Goal: Information Seeking & Learning: Learn about a topic

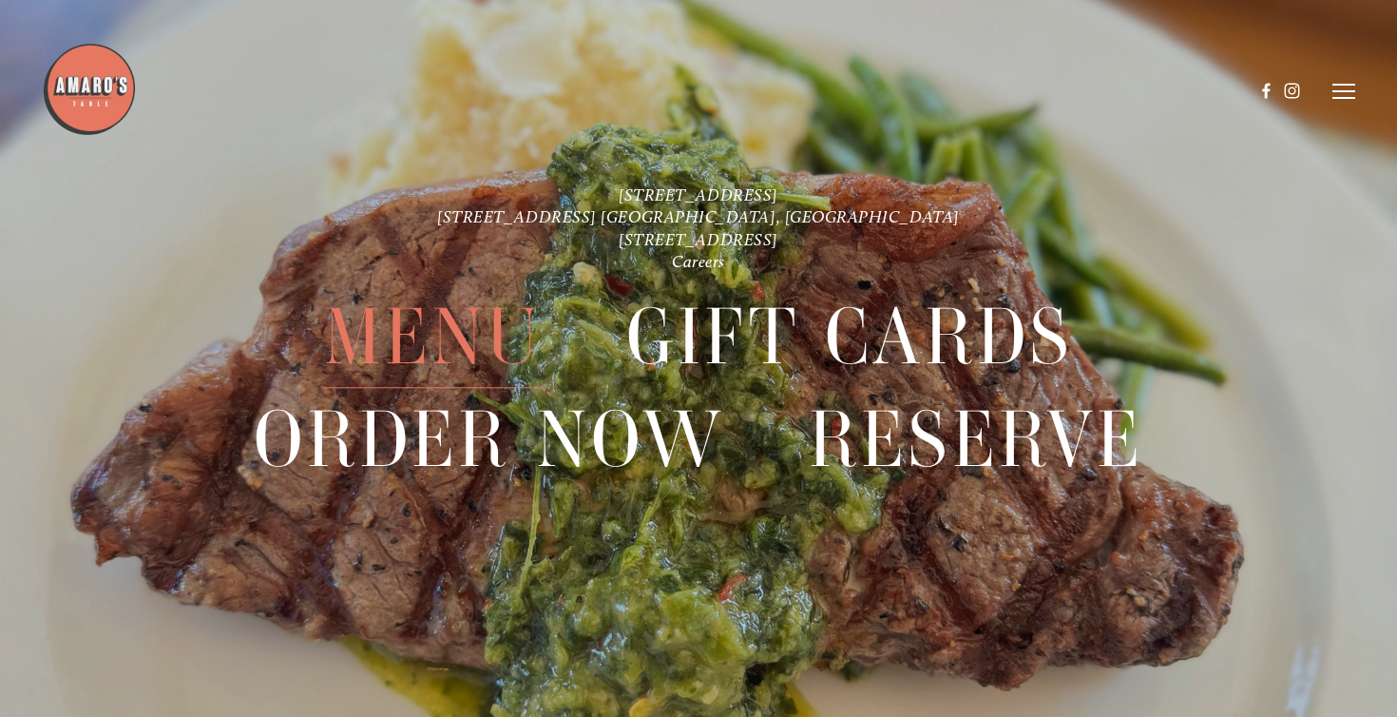
scroll to position [40, 0]
click at [401, 327] on span "Menu" at bounding box center [433, 338] width 219 height 102
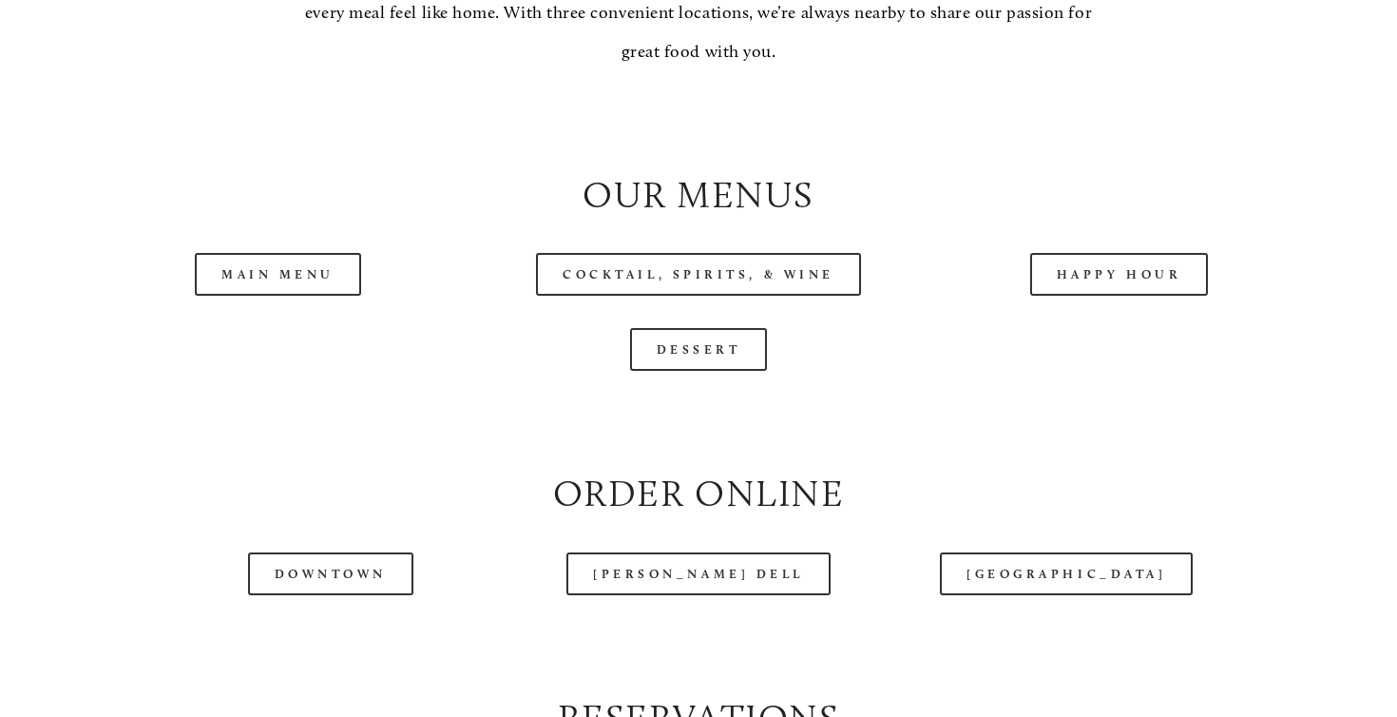
scroll to position [1818, 0]
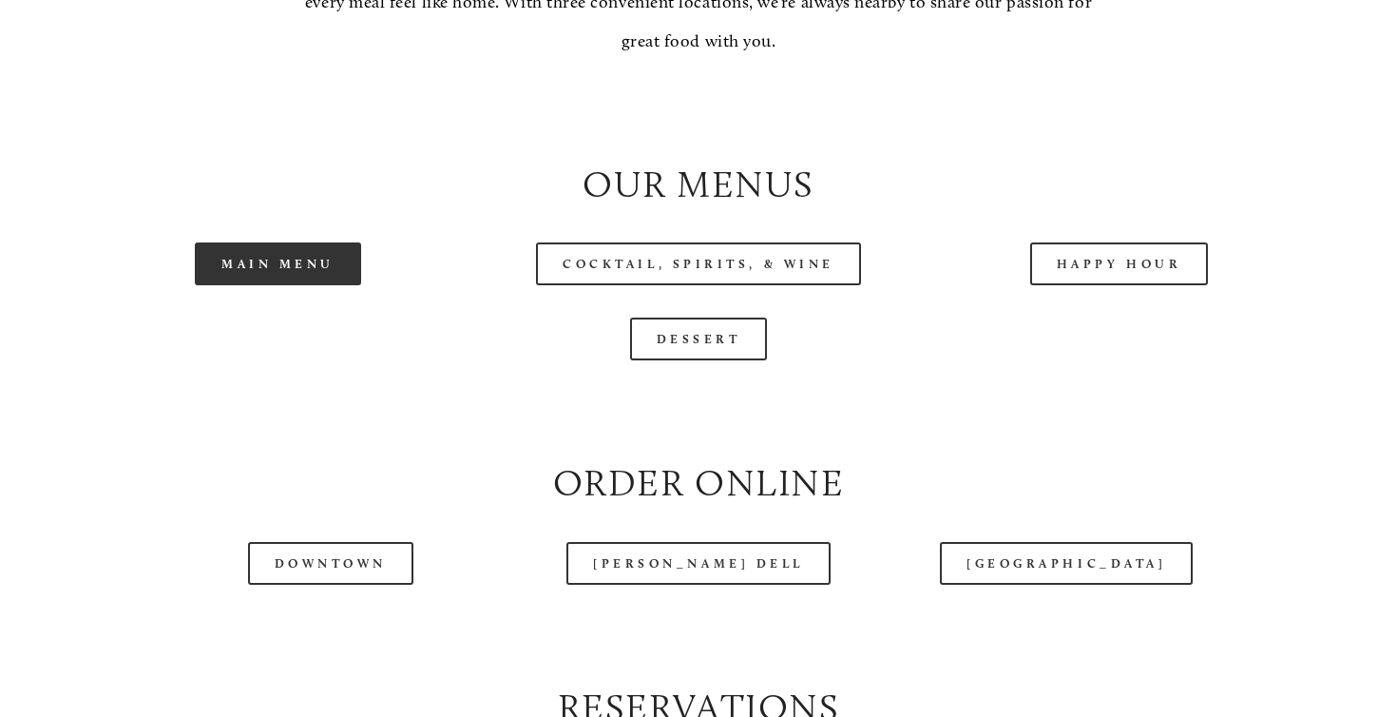
click at [277, 285] on link "Main Menu" at bounding box center [278, 263] width 166 height 43
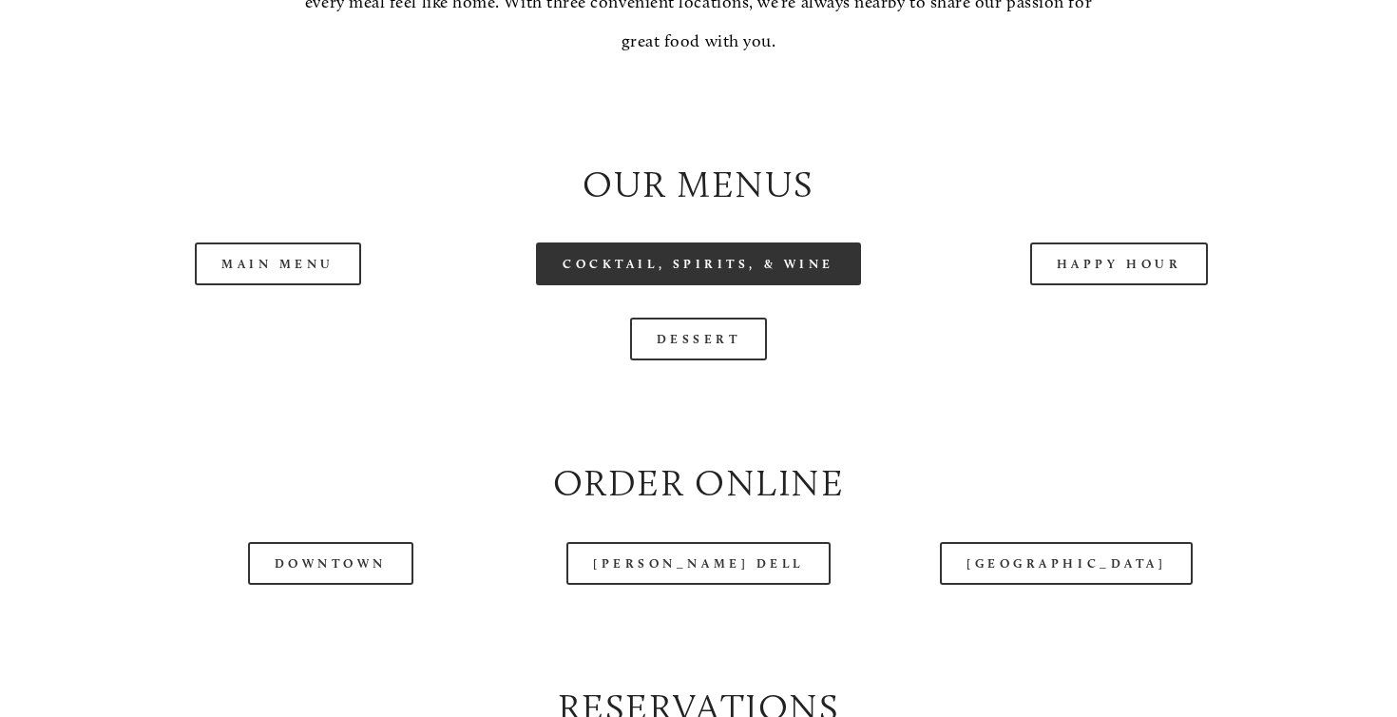
click at [664, 273] on link "Cocktail, Spirits, & Wine" at bounding box center [698, 263] width 325 height 43
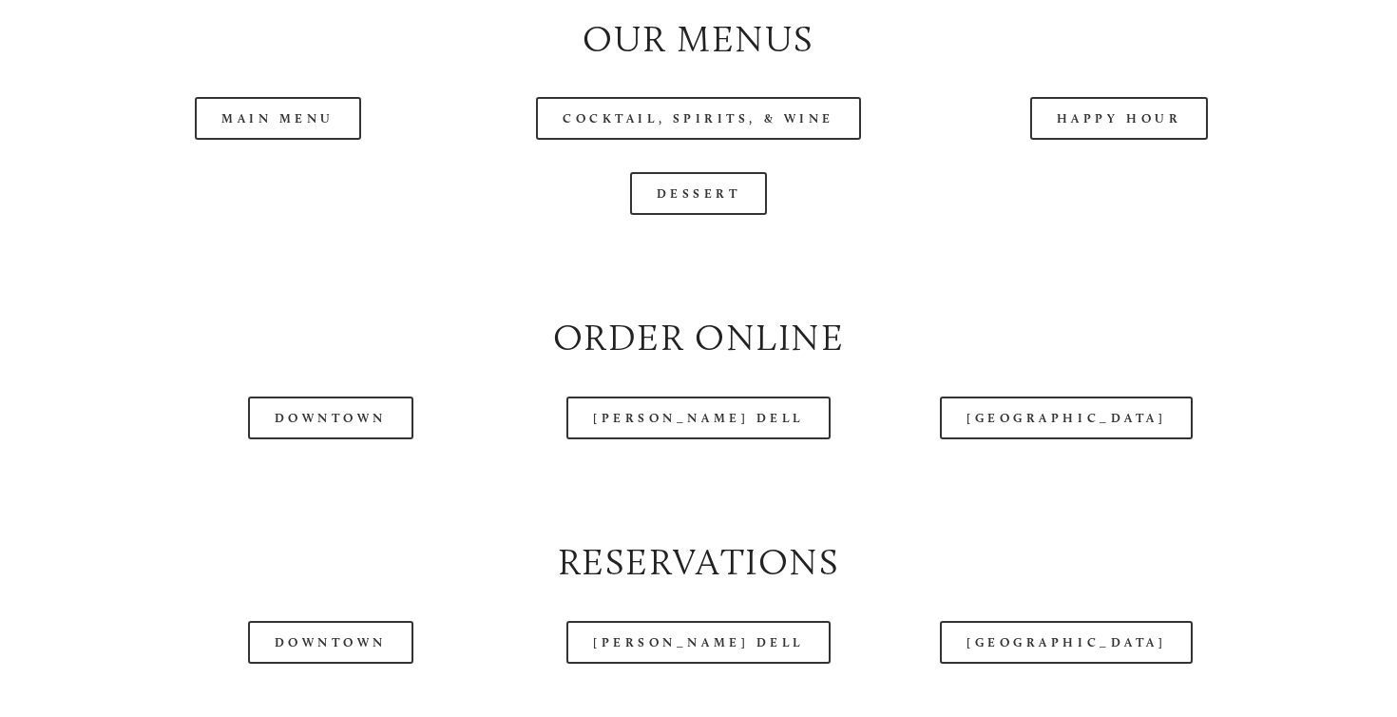
scroll to position [2298, 0]
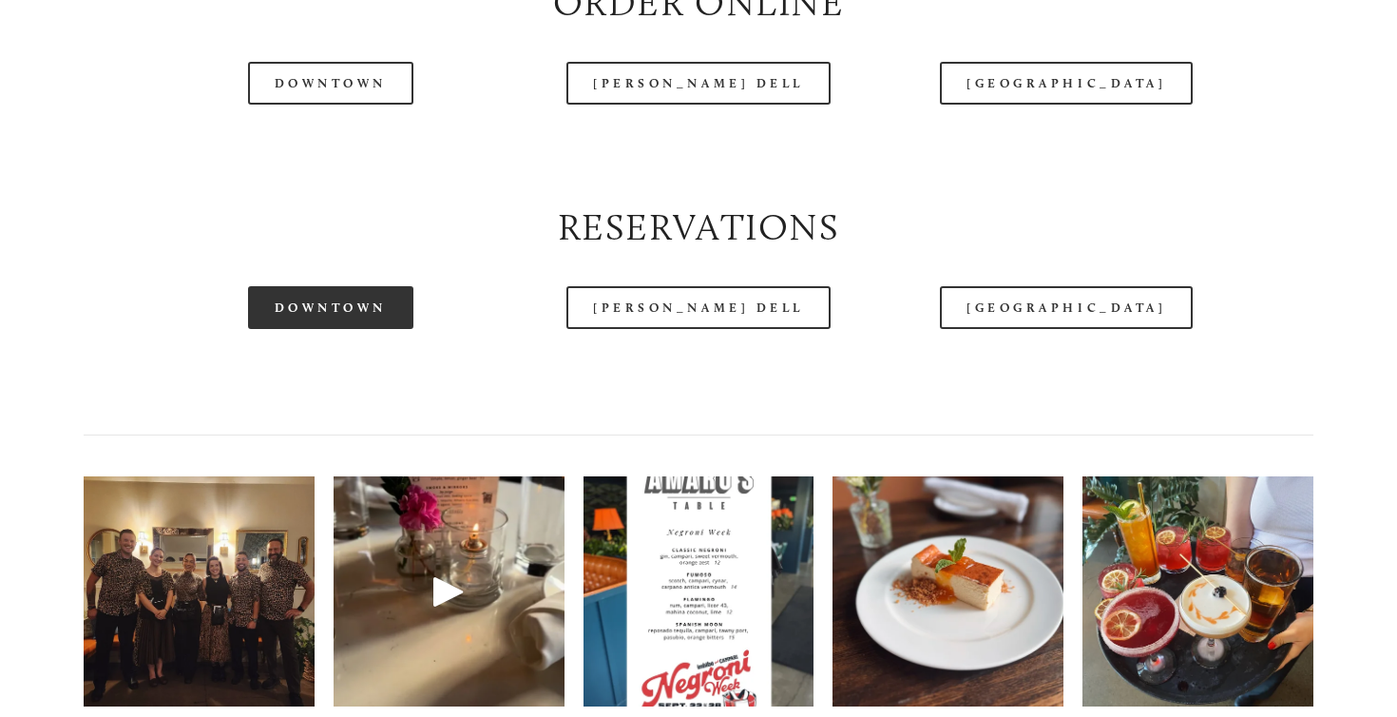
click at [369, 317] on link "Downtown" at bounding box center [330, 307] width 165 height 43
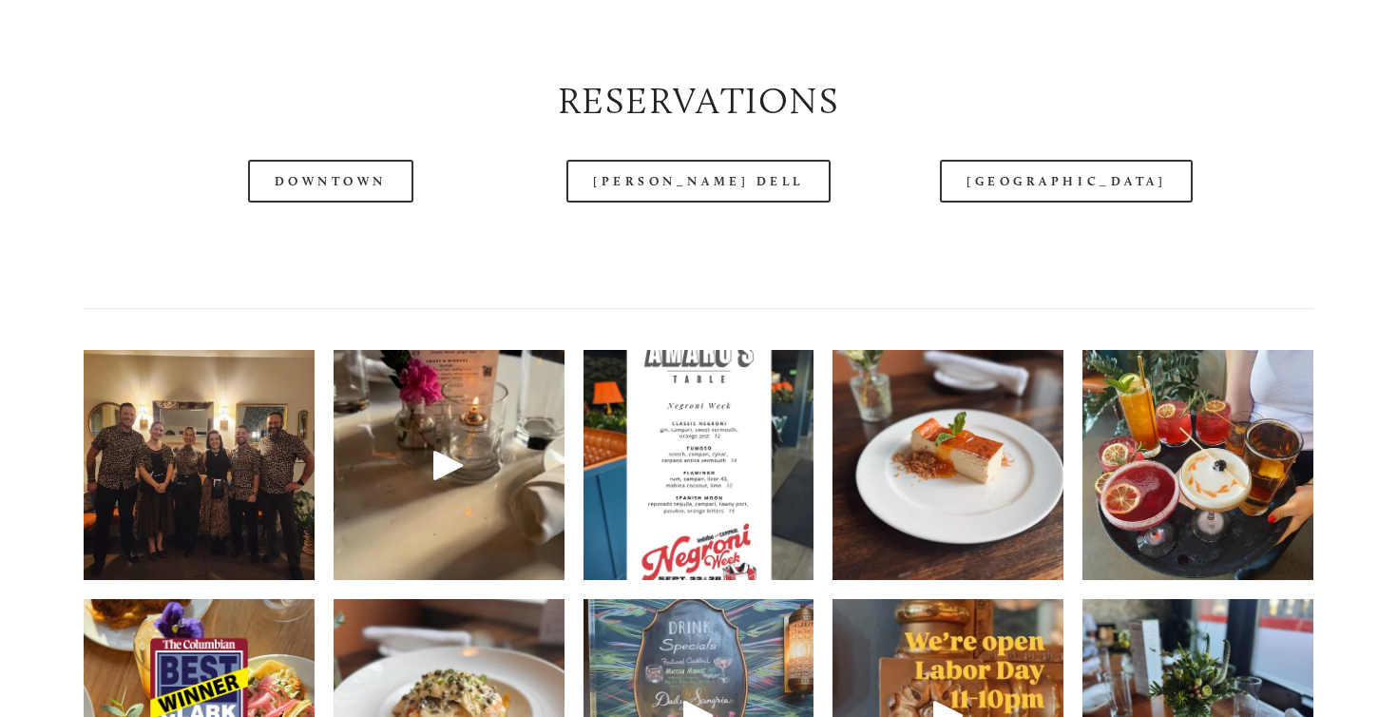
scroll to position [2647, 0]
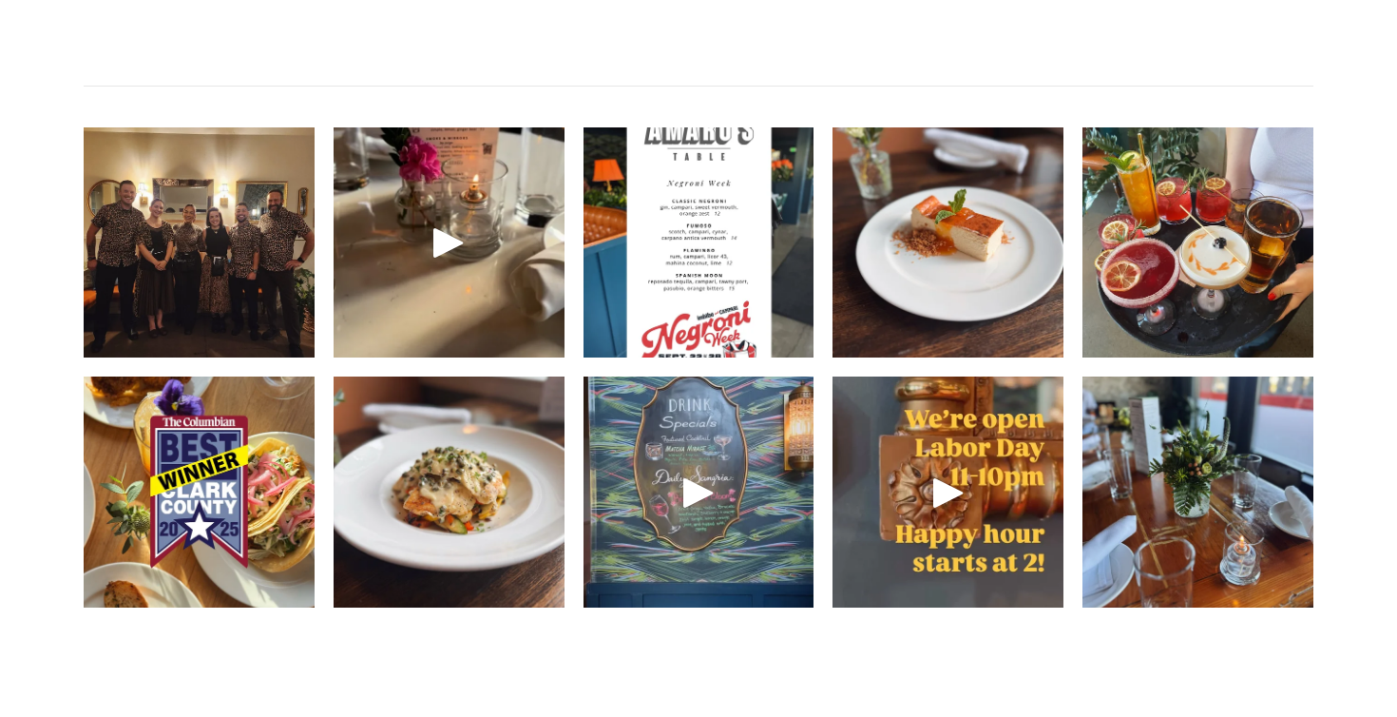
click at [219, 306] on img at bounding box center [200, 242] width 308 height 231
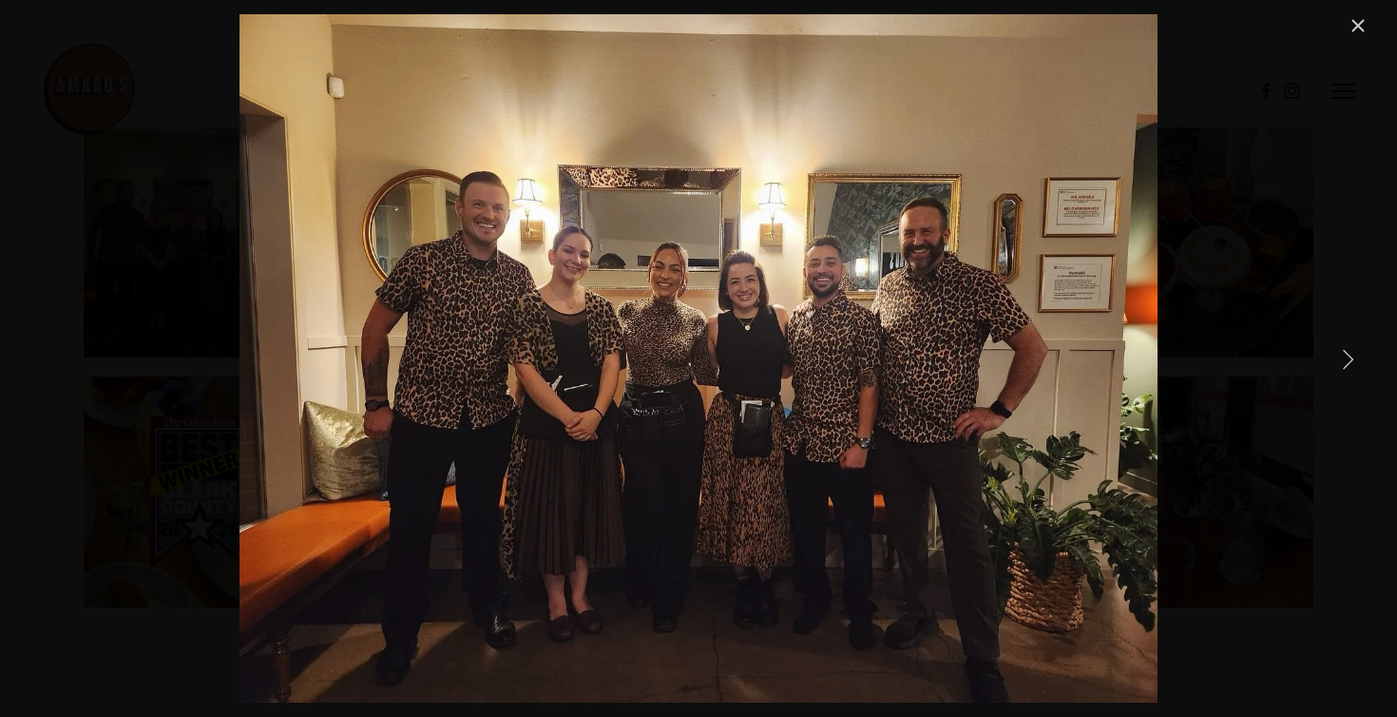
click at [1343, 362] on link "Next Item" at bounding box center [1349, 358] width 42 height 42
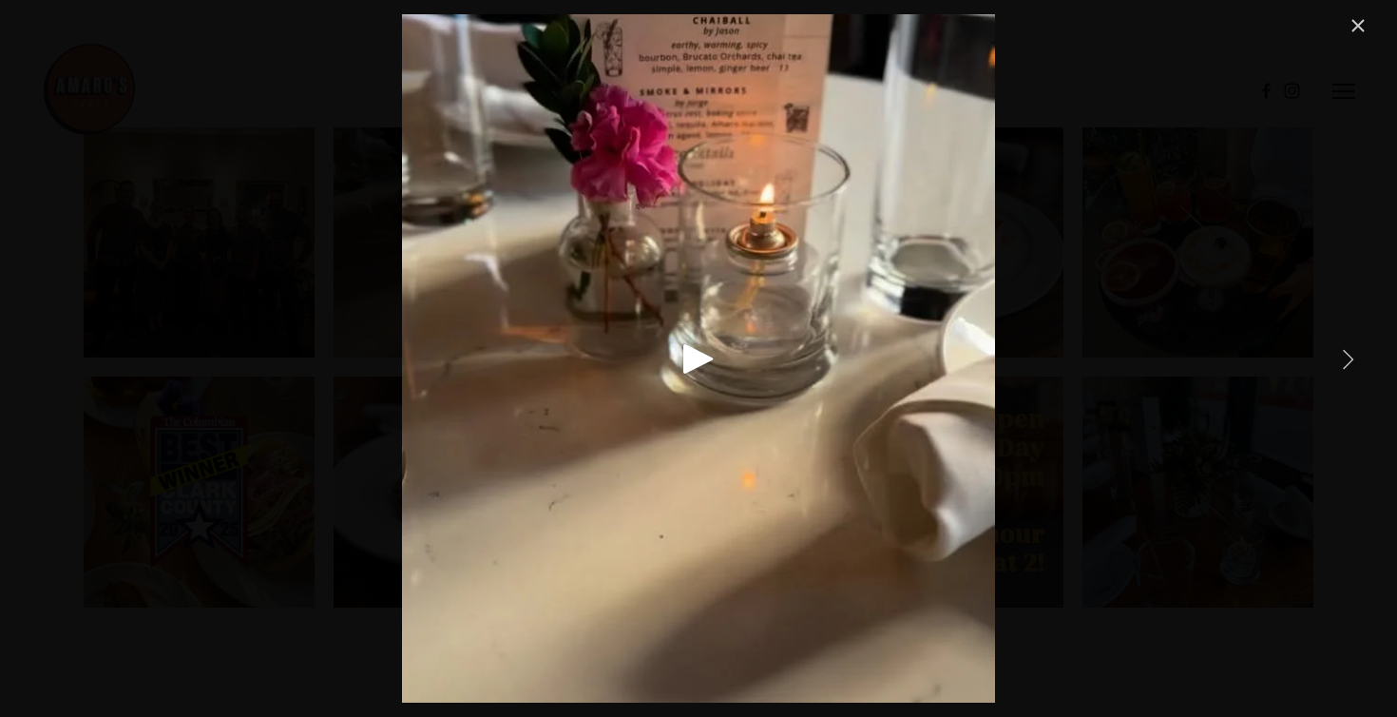
click at [1343, 362] on link "Next Item" at bounding box center [1349, 358] width 42 height 42
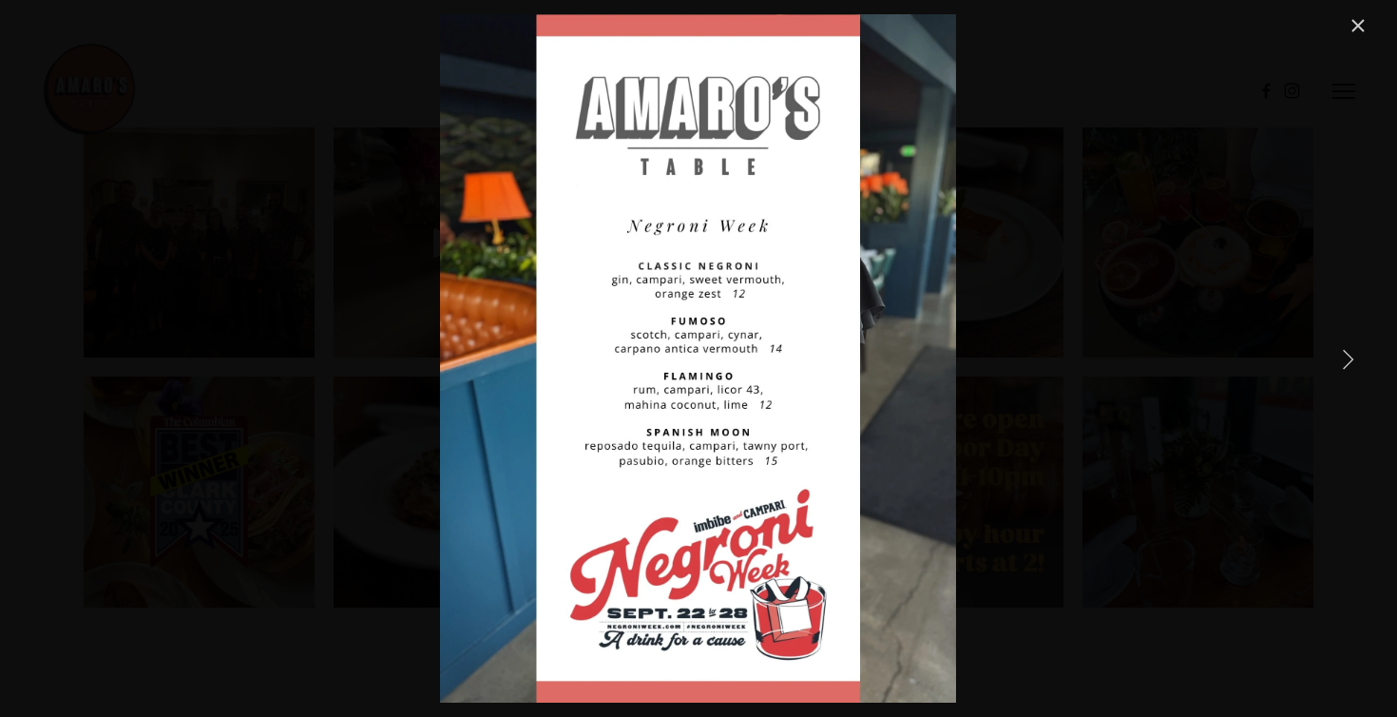
click at [1343, 362] on link "Next Item" at bounding box center [1349, 358] width 42 height 42
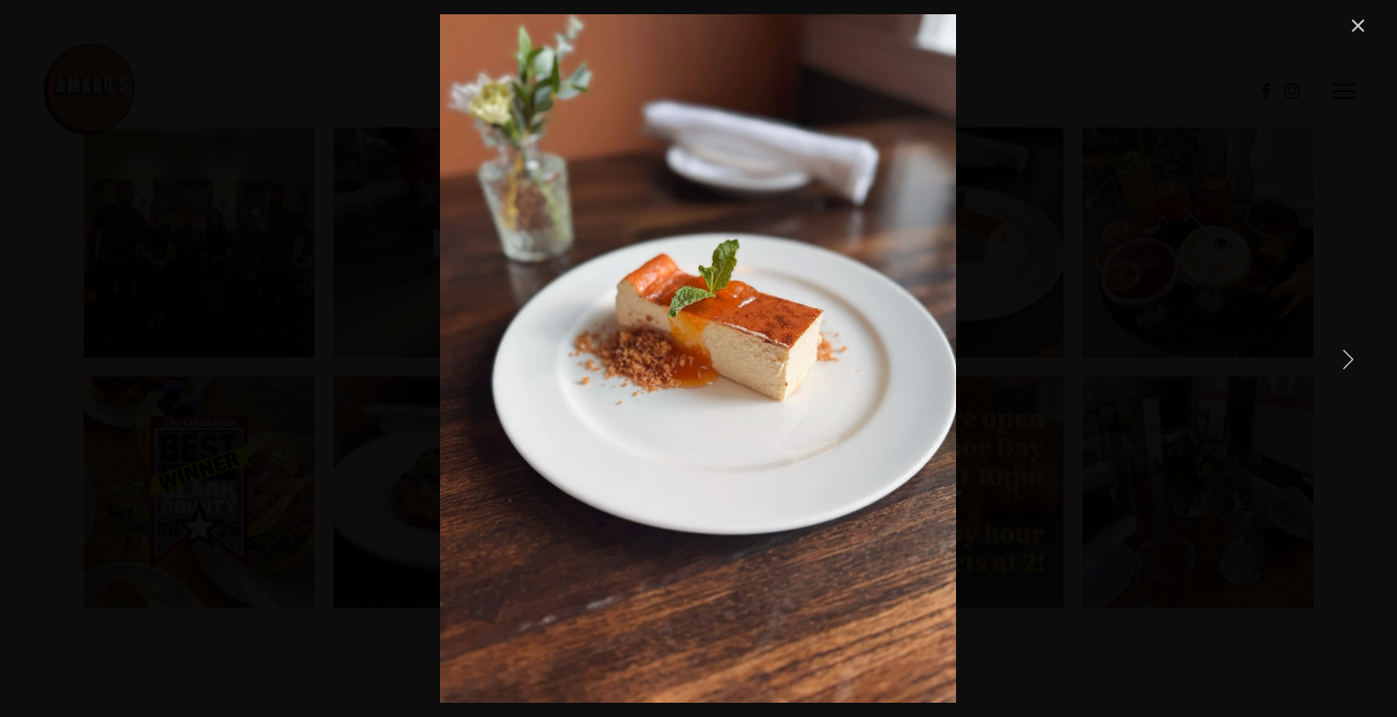
click at [1343, 362] on link "Next Item" at bounding box center [1349, 358] width 42 height 42
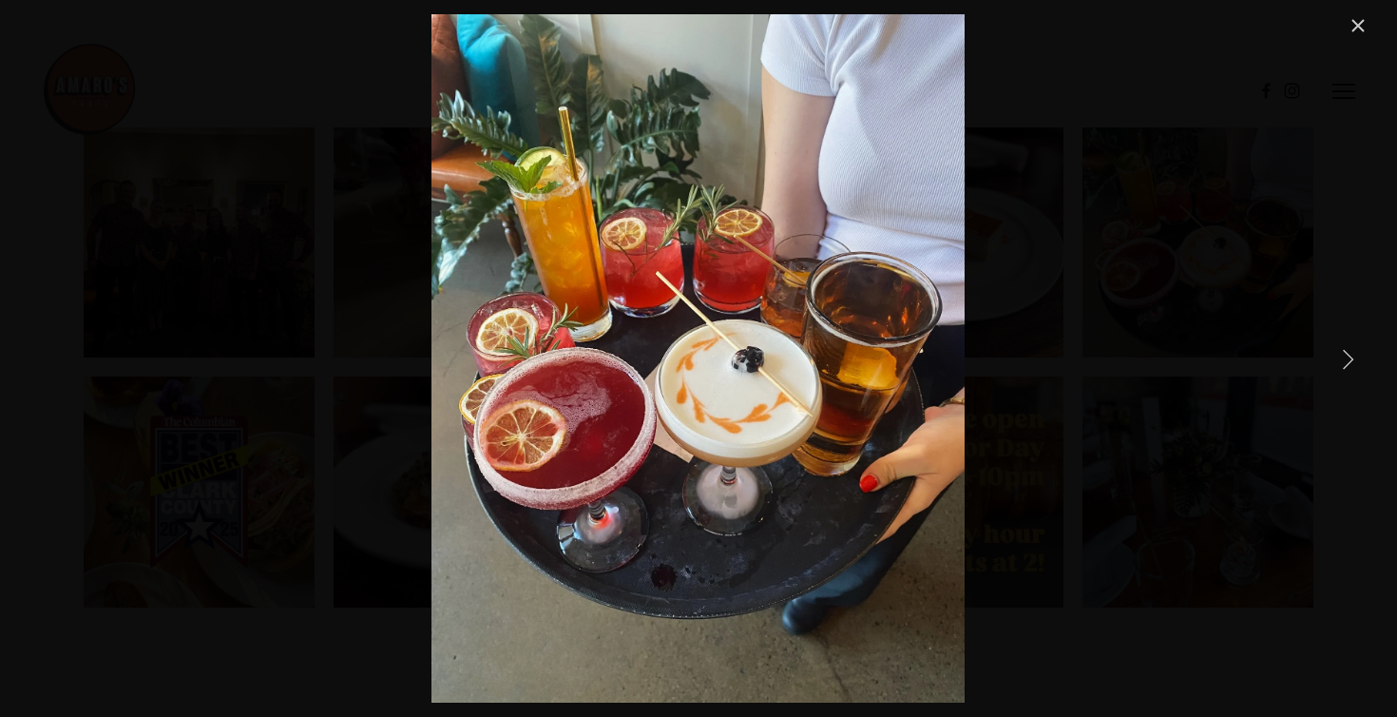
click at [1343, 362] on link "Next Item" at bounding box center [1349, 358] width 42 height 42
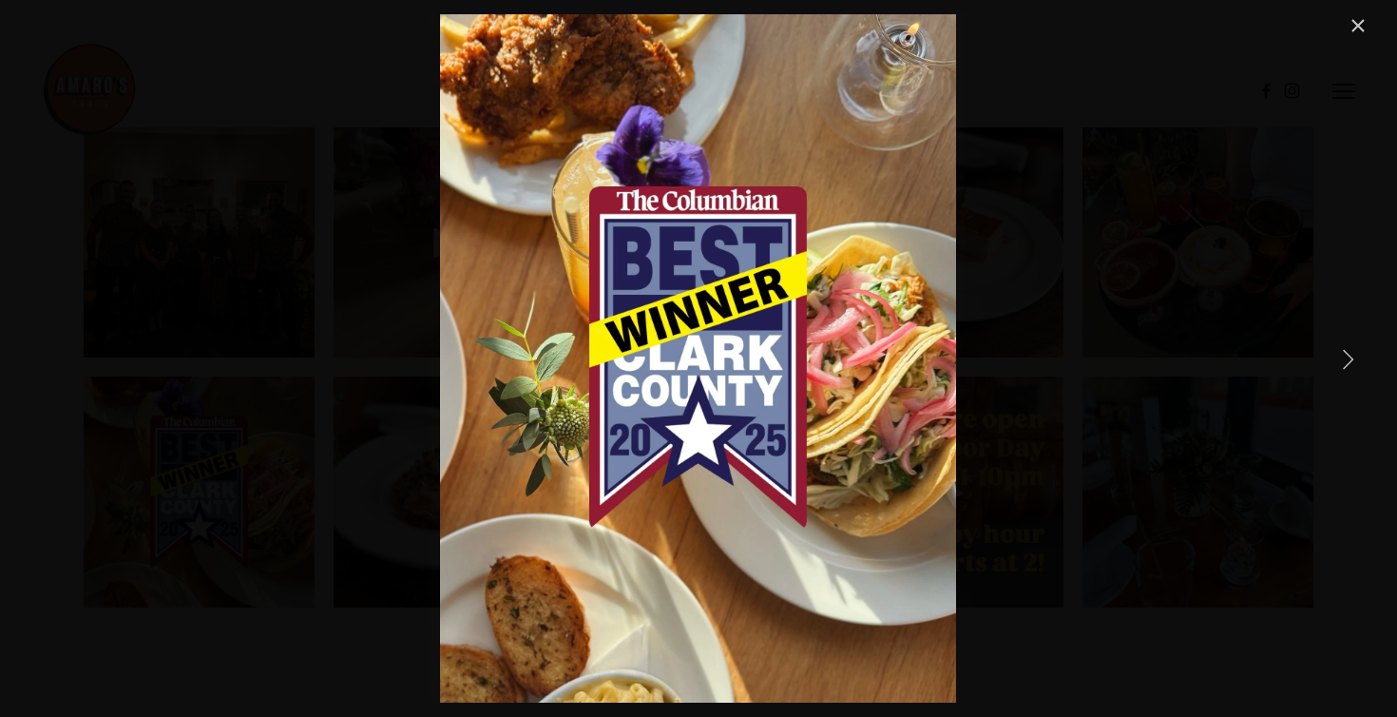
click at [1343, 362] on link "Next Item" at bounding box center [1349, 358] width 42 height 42
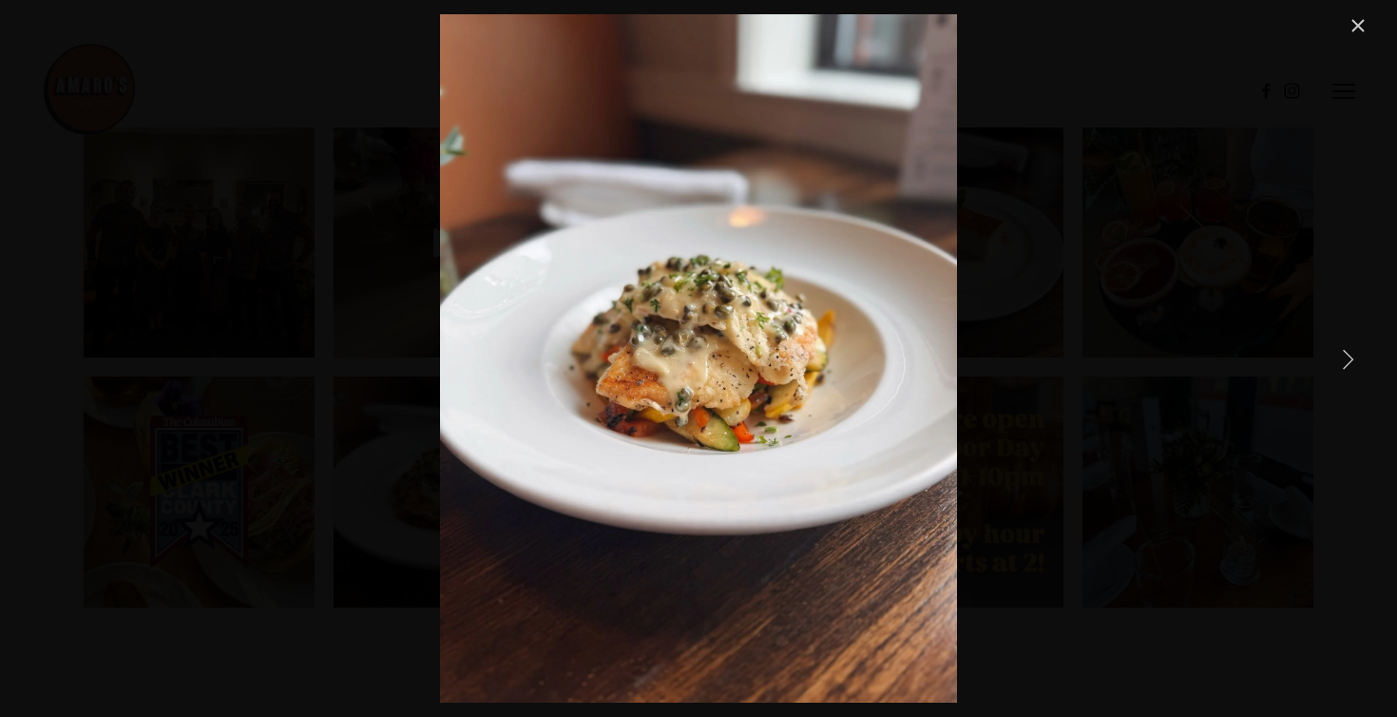
click at [1343, 362] on link "Next Item" at bounding box center [1349, 358] width 42 height 42
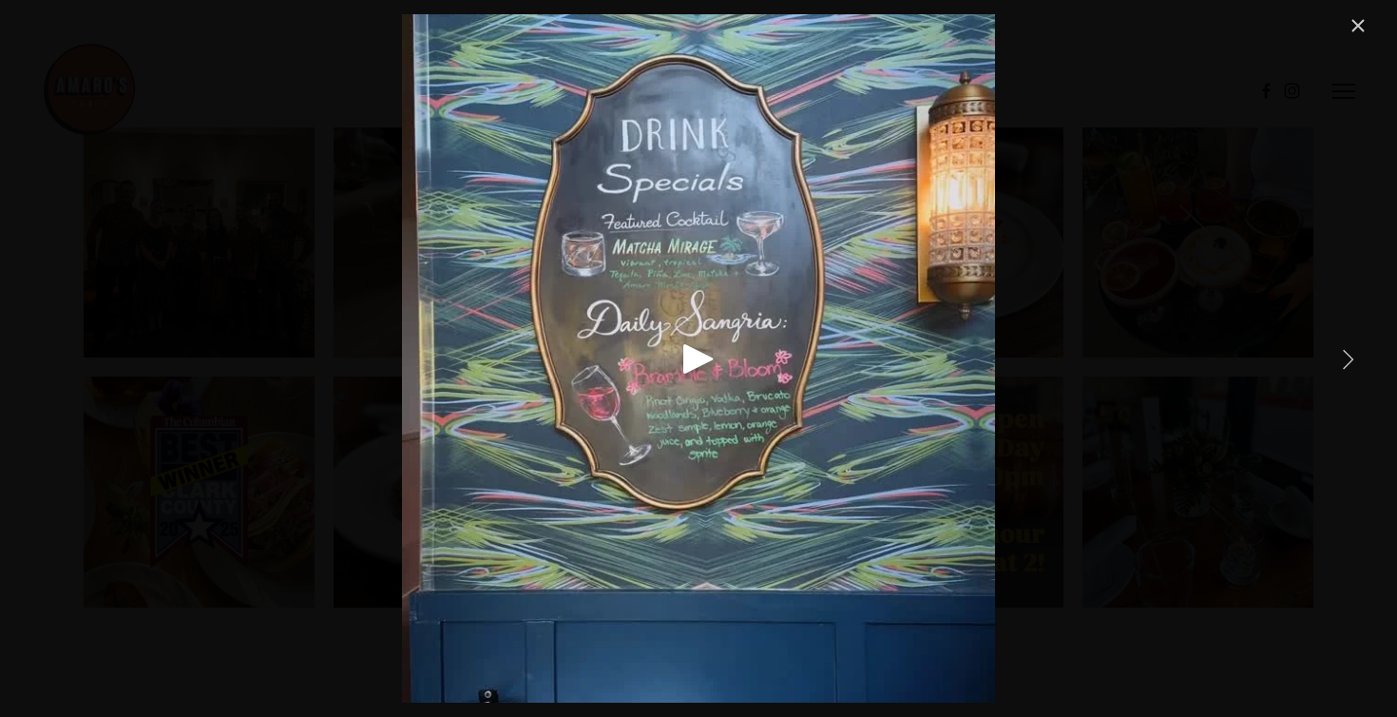
click at [1343, 362] on link "Next Item" at bounding box center [1349, 358] width 42 height 42
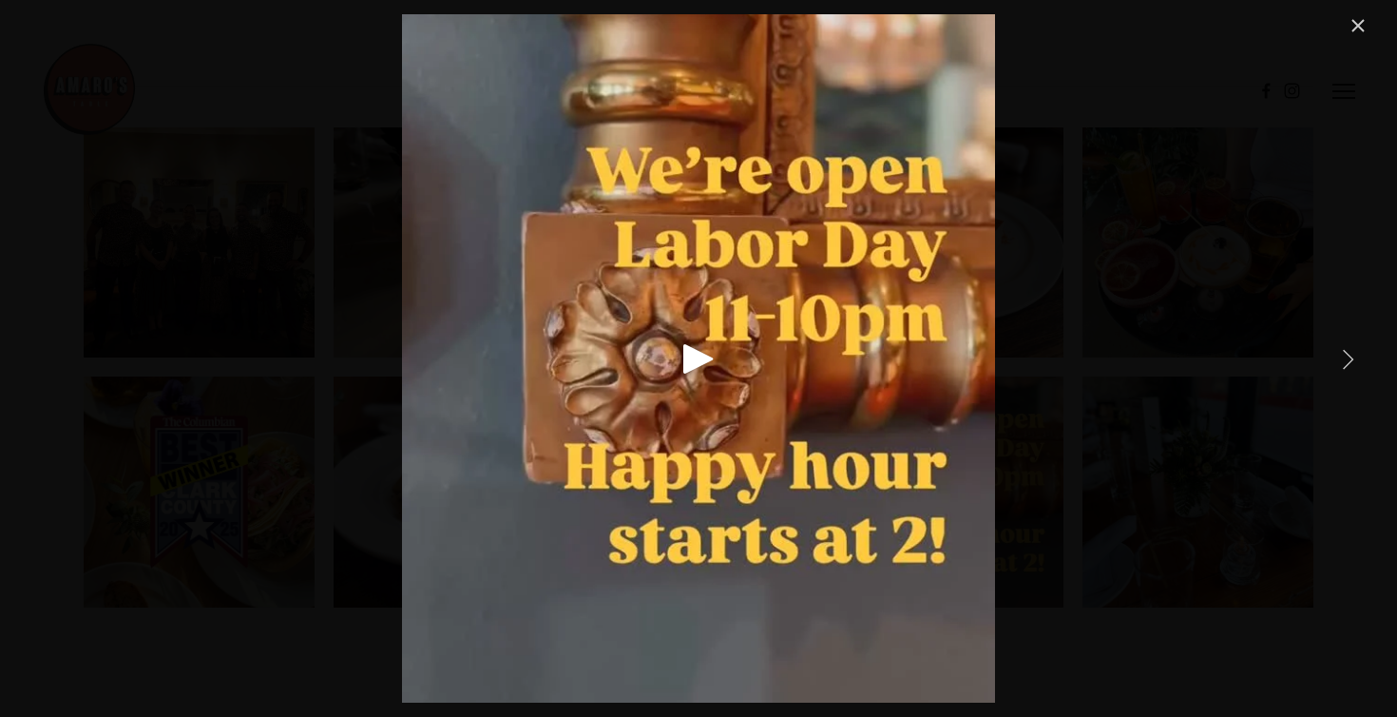
click at [1343, 362] on link "Next Item" at bounding box center [1349, 358] width 42 height 42
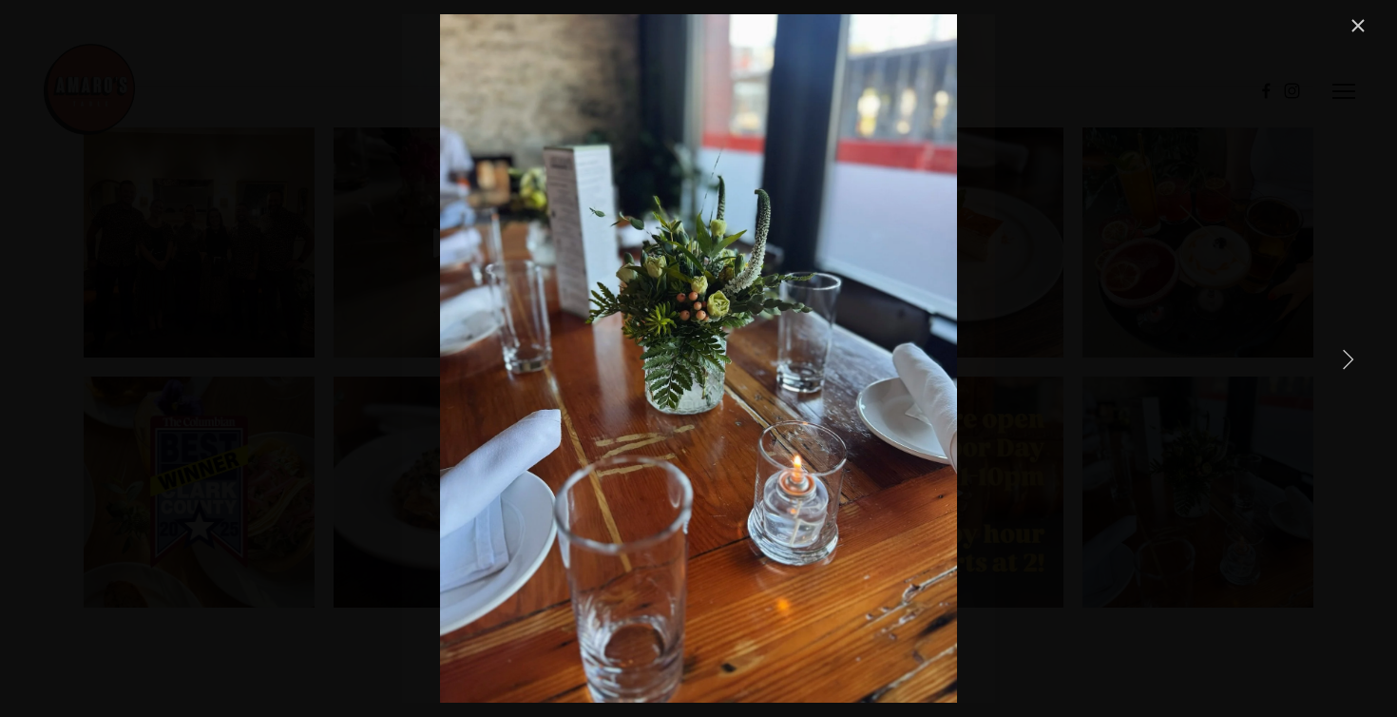
click at [1343, 362] on link "Next Item" at bounding box center [1349, 358] width 42 height 42
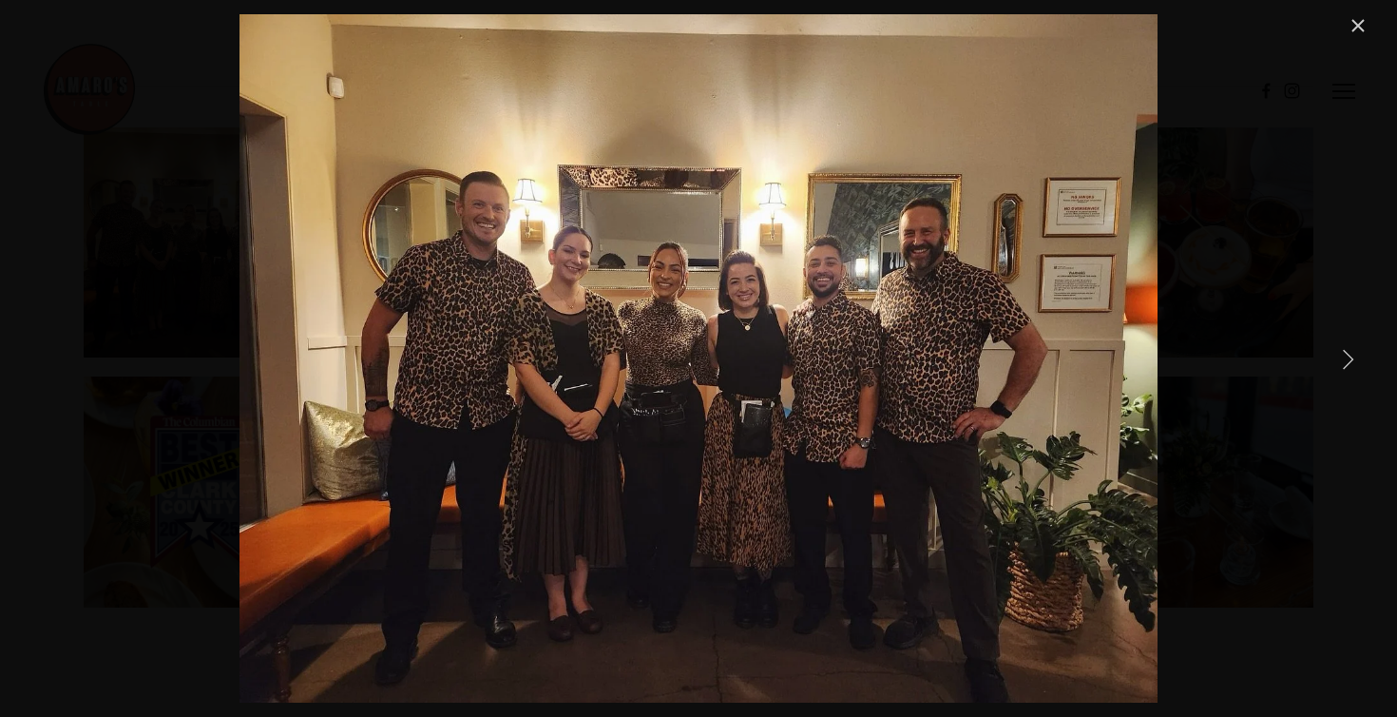
click at [1343, 362] on link "Next Item" at bounding box center [1349, 358] width 42 height 42
